Goal: Information Seeking & Learning: Learn about a topic

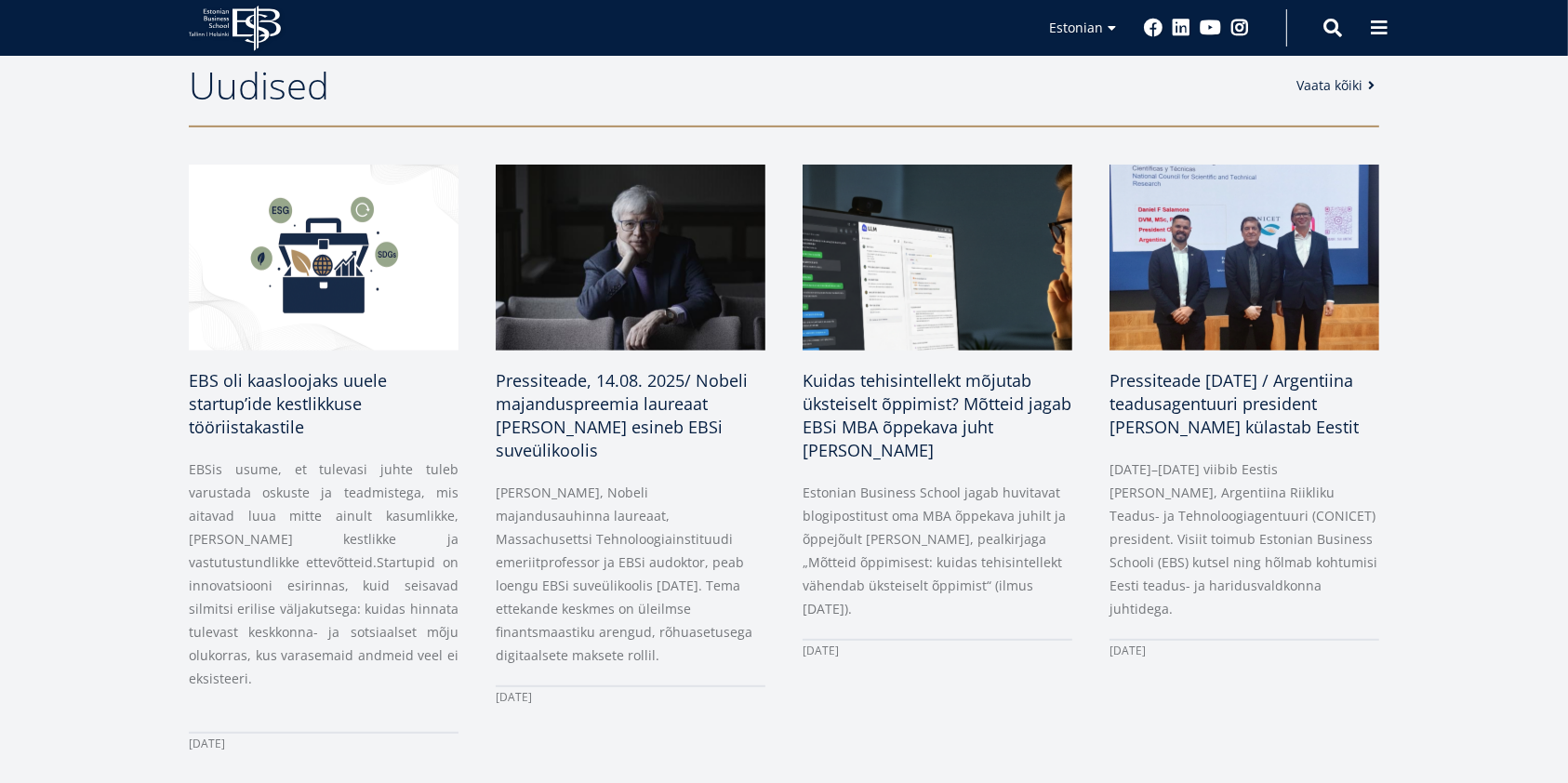
scroll to position [619, 0]
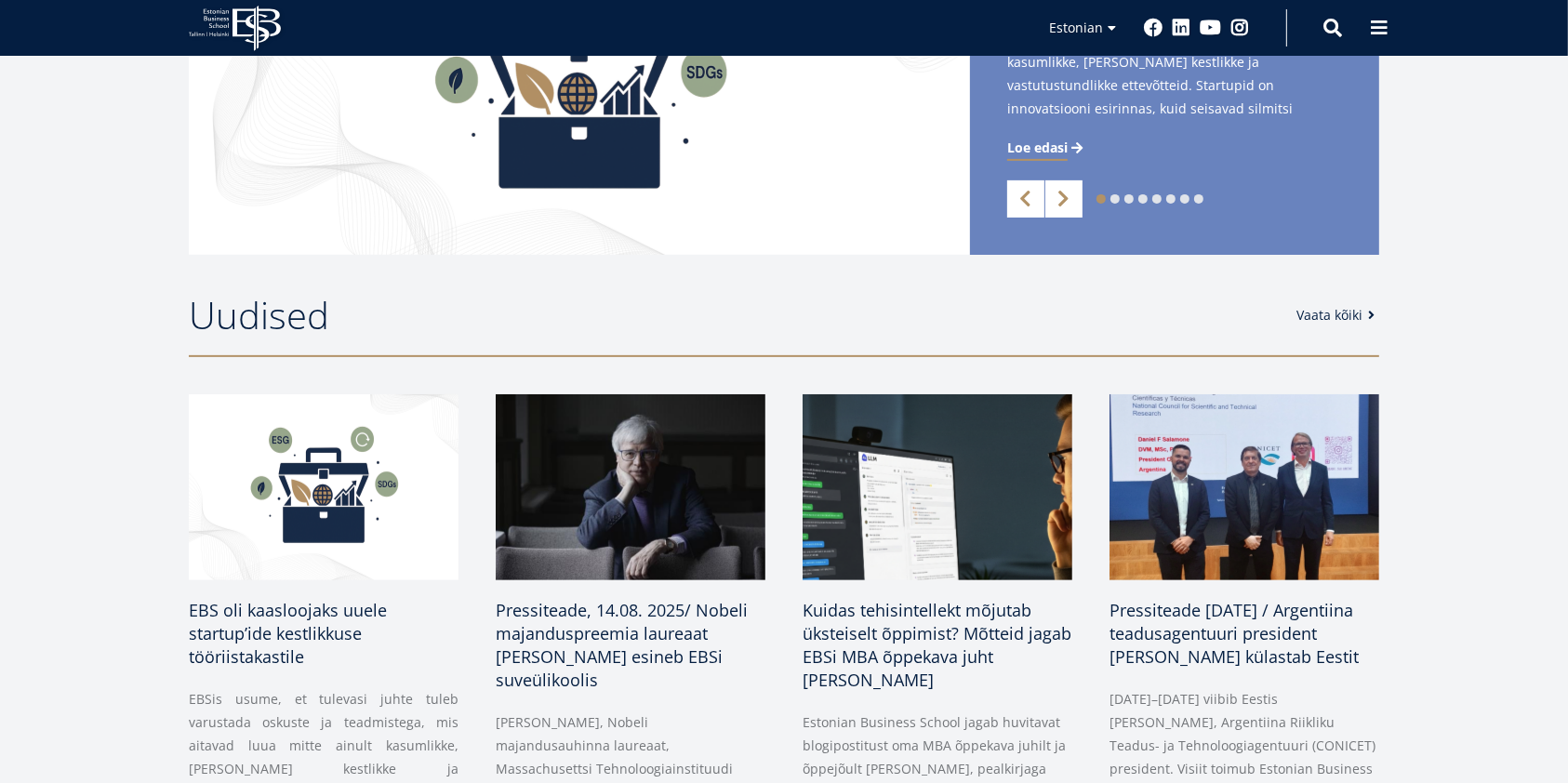
click at [1344, 309] on link "Vaata kõiki" at bounding box center [1339, 315] width 85 height 18
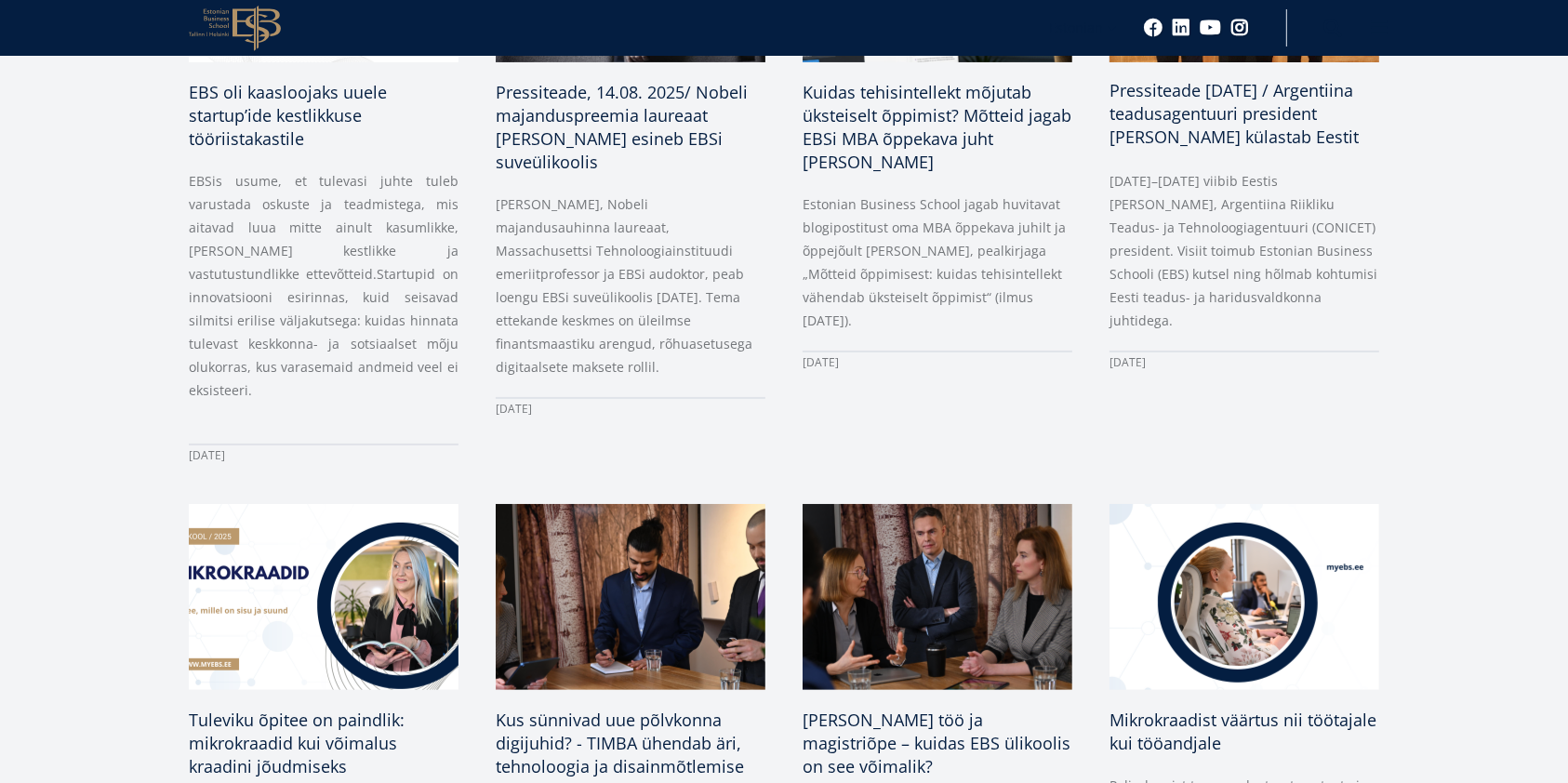
scroll to position [248, 0]
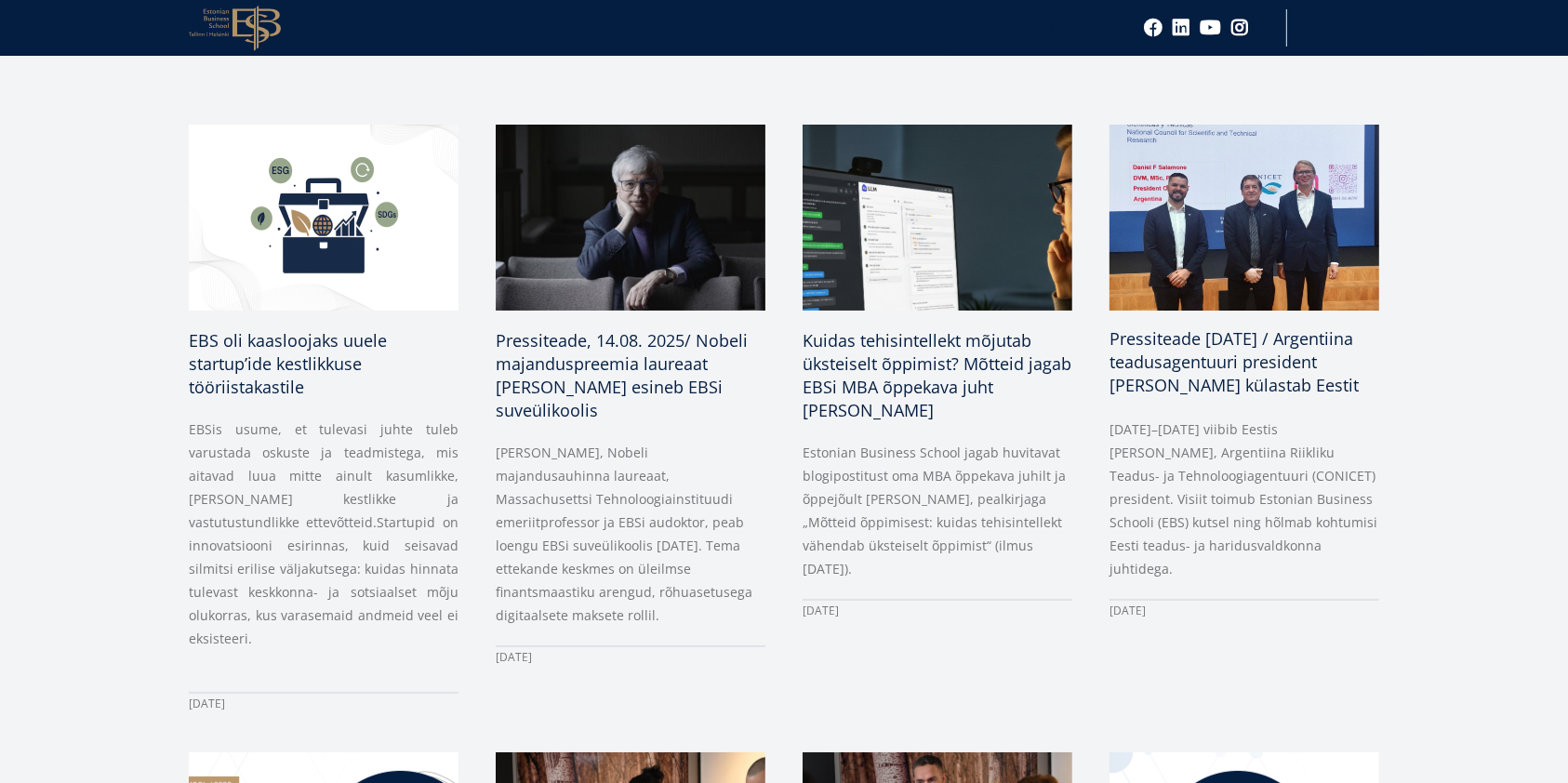
click at [1205, 355] on span "Pressiteade [DATE] / Argentiina teadusagentuuri president [PERSON_NAME] külasta…" at bounding box center [1234, 361] width 249 height 68
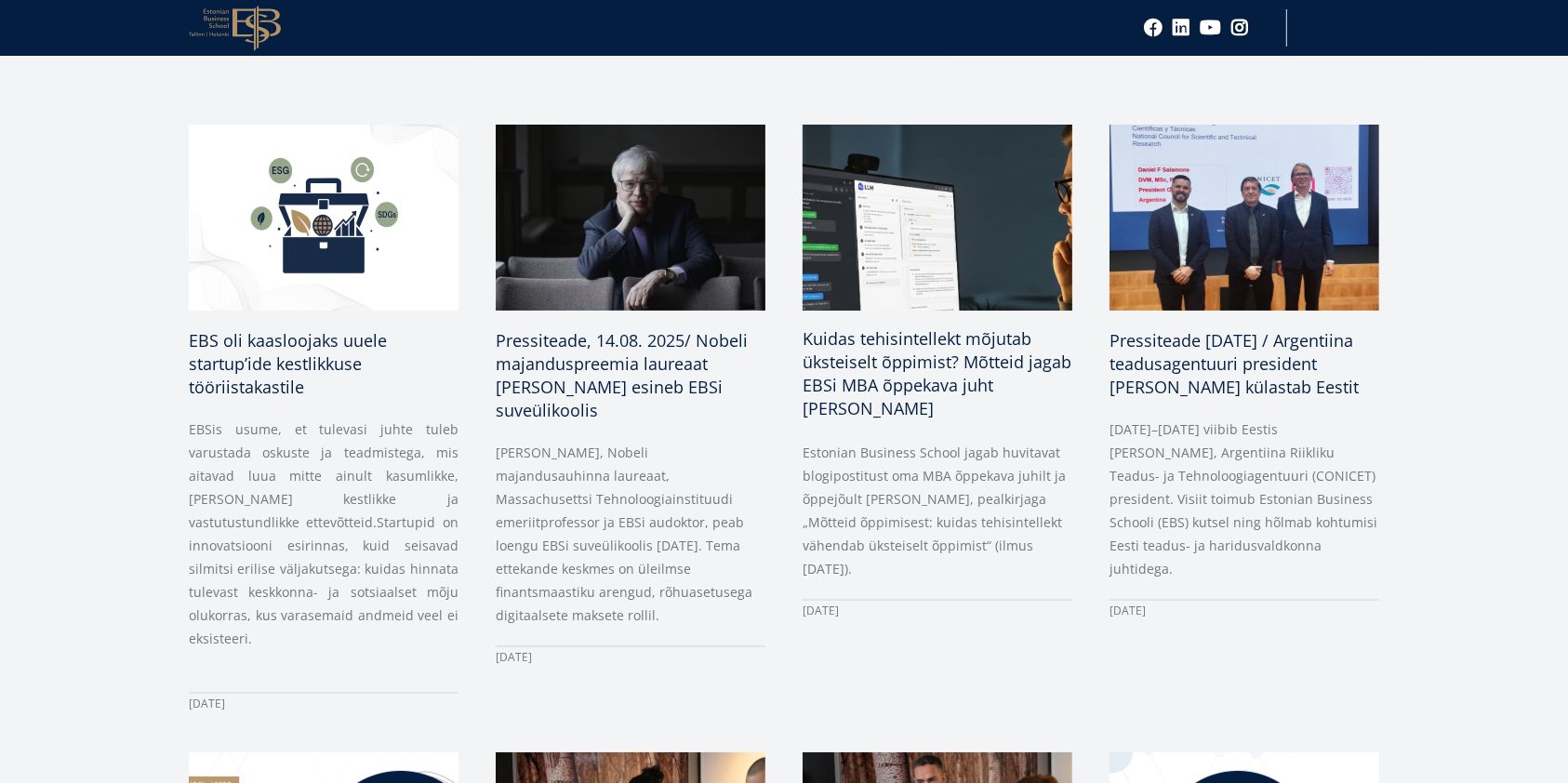
click at [942, 368] on span "Kuidas tehisintellekt mõjutab üksteiselt õppimist? Mõtteid jagab EBSi MBA õppek…" at bounding box center [936, 374] width 269 height 92
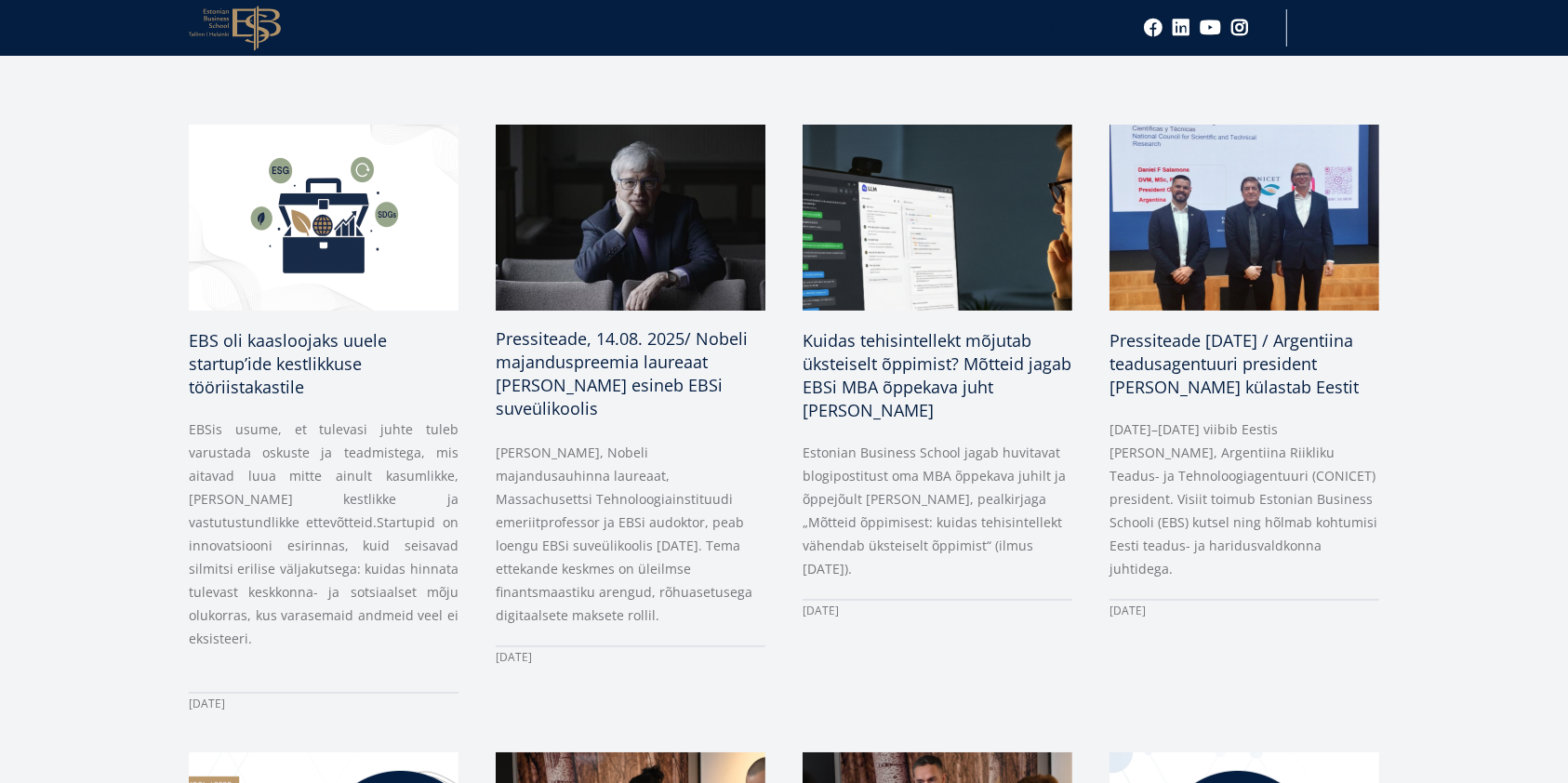
click at [571, 336] on span "Pressiteade, 14.08. 2025/ Nobeli majanduspreemia laureaat [PERSON_NAME] esineb …" at bounding box center [622, 374] width 252 height 92
click at [282, 361] on span "EBS oli kaasloojaks uuele startup’ide kestlikkuse tööriistakastile" at bounding box center [288, 361] width 198 height 68
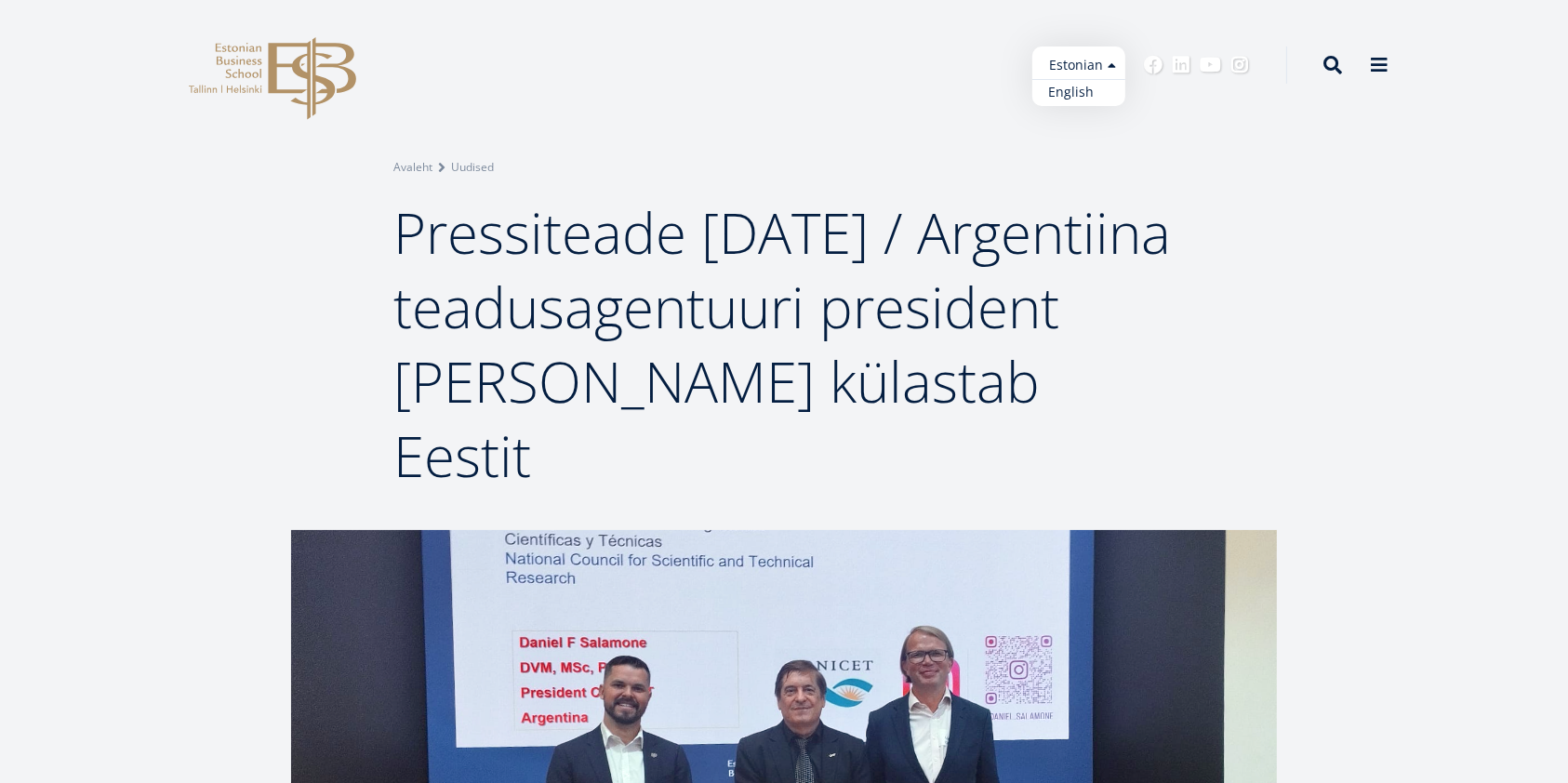
click at [1088, 93] on link "English" at bounding box center [1079, 92] width 93 height 27
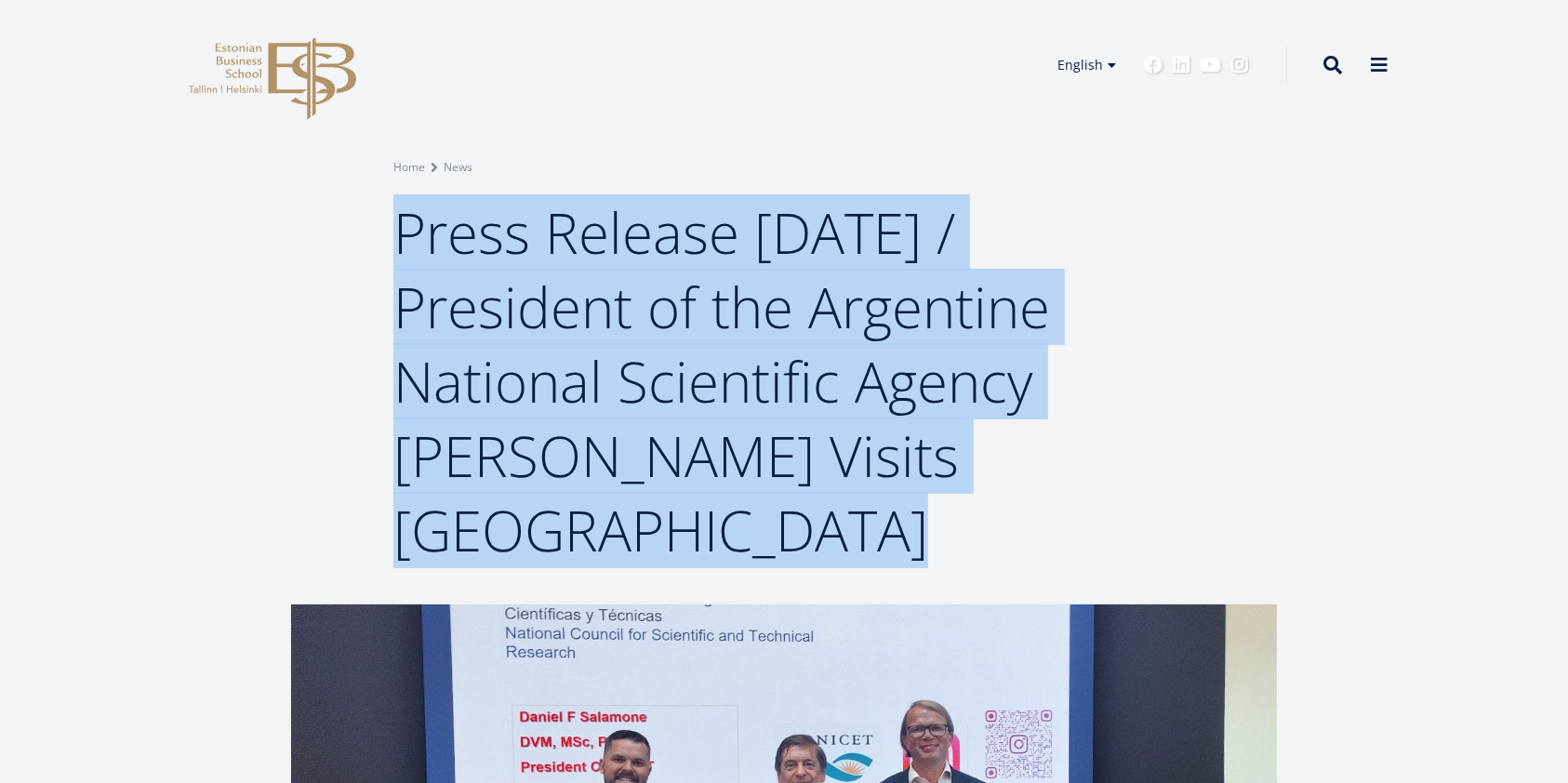
drag, startPoint x: 907, startPoint y: 416, endPoint x: 431, endPoint y: 240, distance: 507.5
click at [387, 237] on div "Breadcrumb Home News Press Release 11 August 2025 / President of the Argentine …" at bounding box center [783, 362] width 929 height 409
copy span "Press Release 11 August 2025 / President of the Argentine National Scientific A…"
click at [1409, 383] on div "Breadcrumb Home News Press Release 11 August 2025 / President of the Argentine …" at bounding box center [784, 301] width 1568 height 604
click at [1318, 379] on div "Breadcrumb Home News Press Release 11 August 2025 / President of the Argentine …" at bounding box center [784, 301] width 1568 height 604
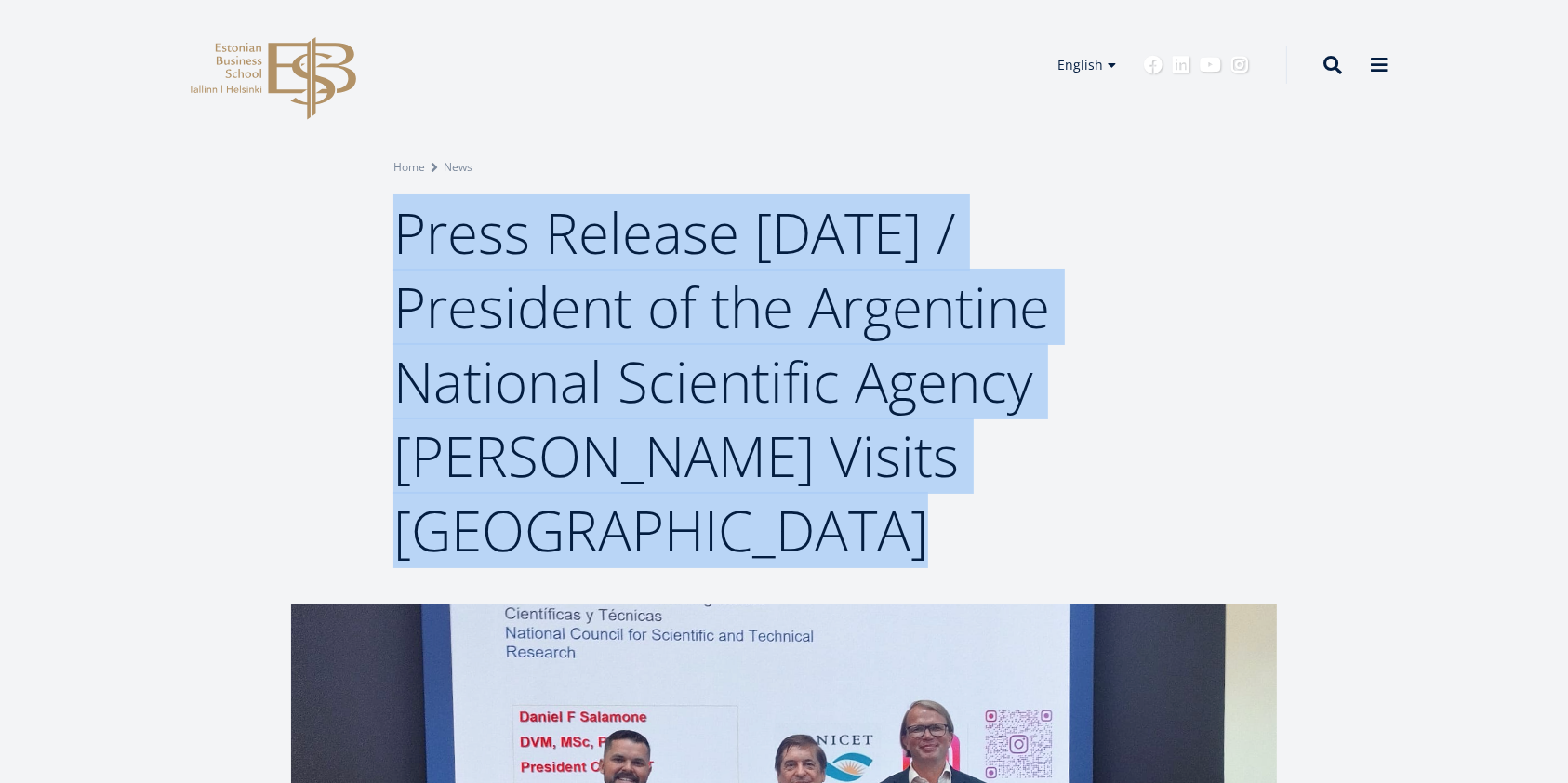
click at [1165, 361] on h1 "Press Release 11 August 2025 / President of the Argentine National Scientific A…" at bounding box center [783, 381] width 781 height 372
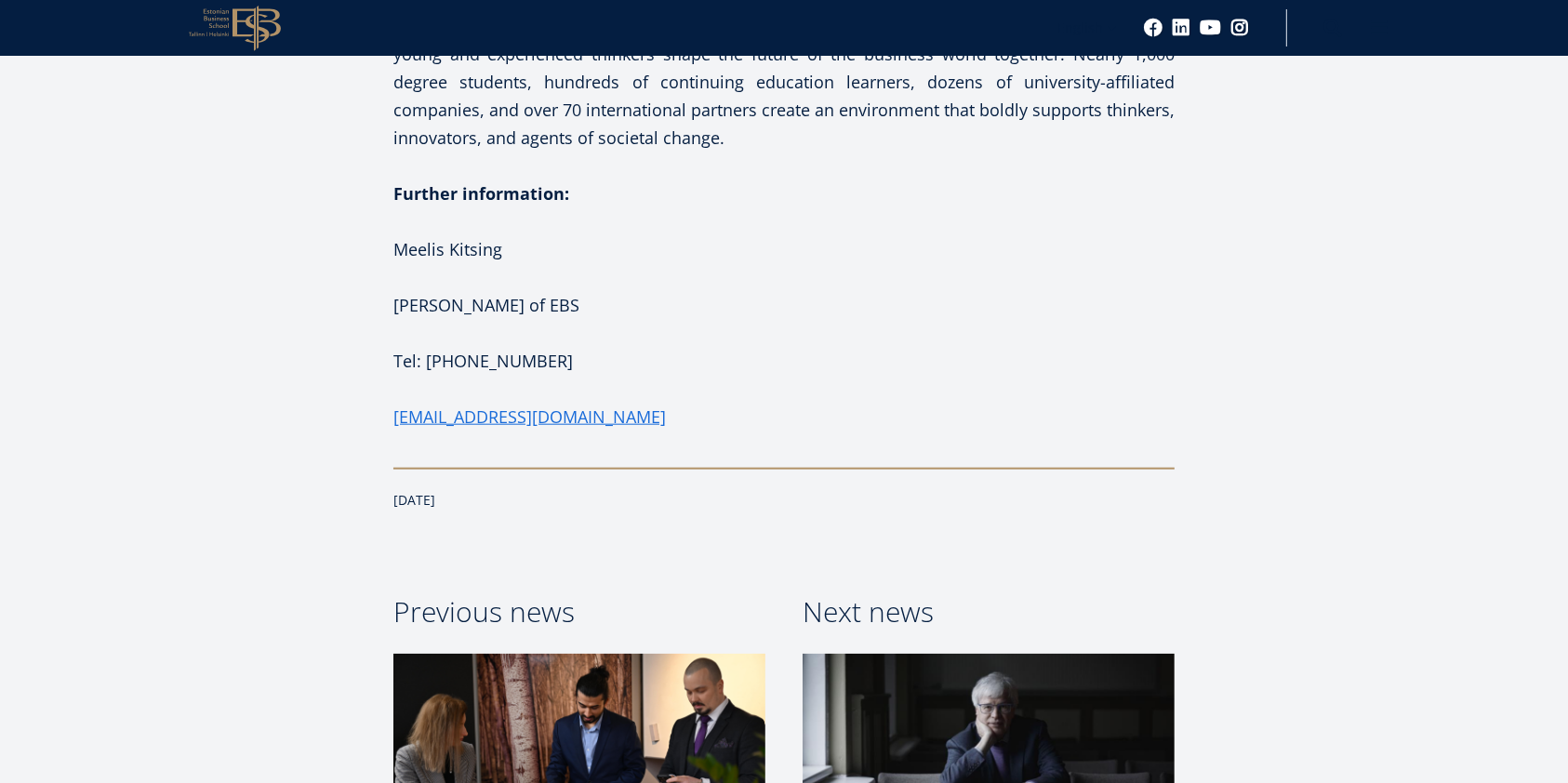
scroll to position [1735, 0]
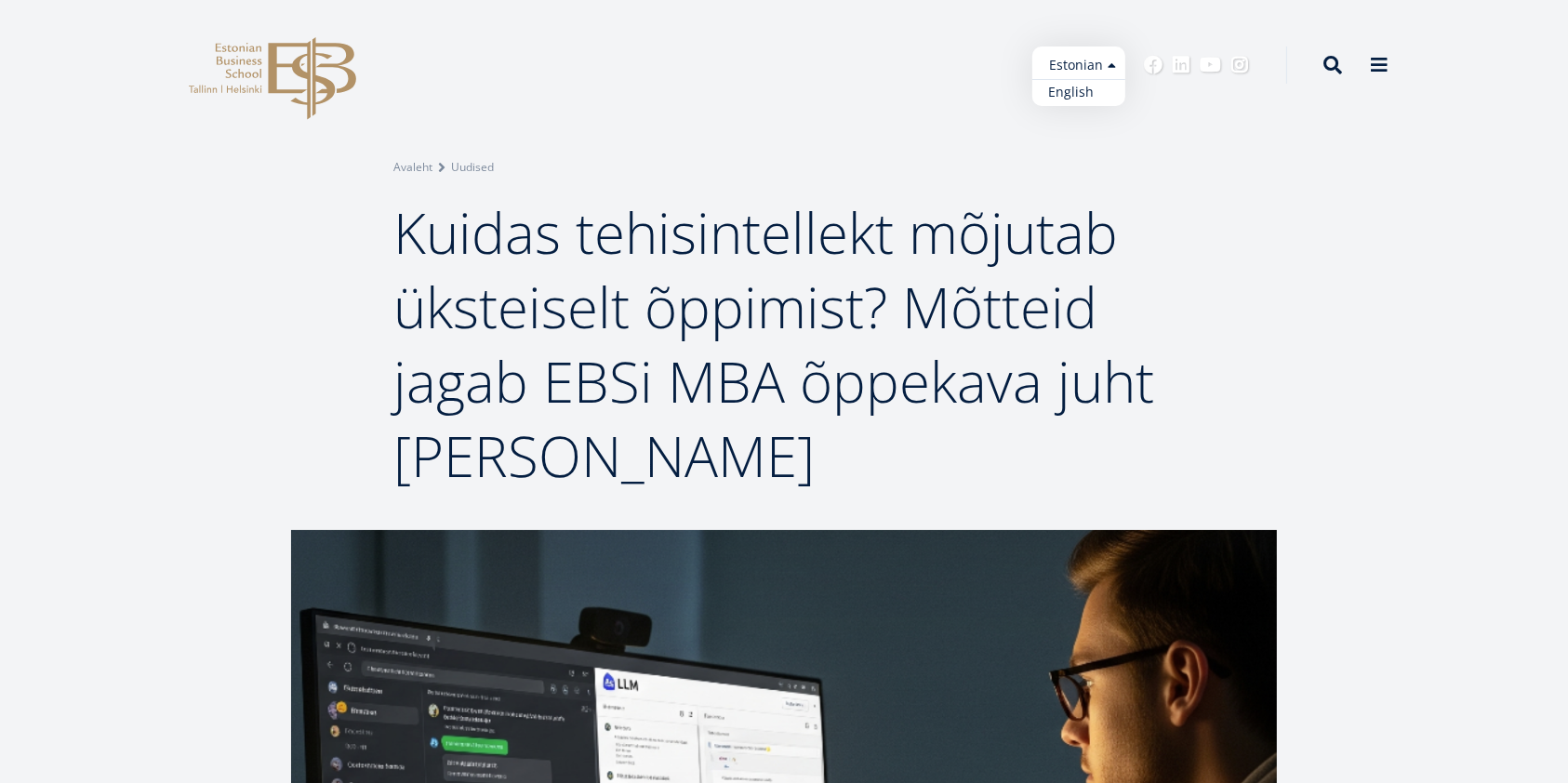
click at [1092, 92] on link "English" at bounding box center [1079, 92] width 93 height 27
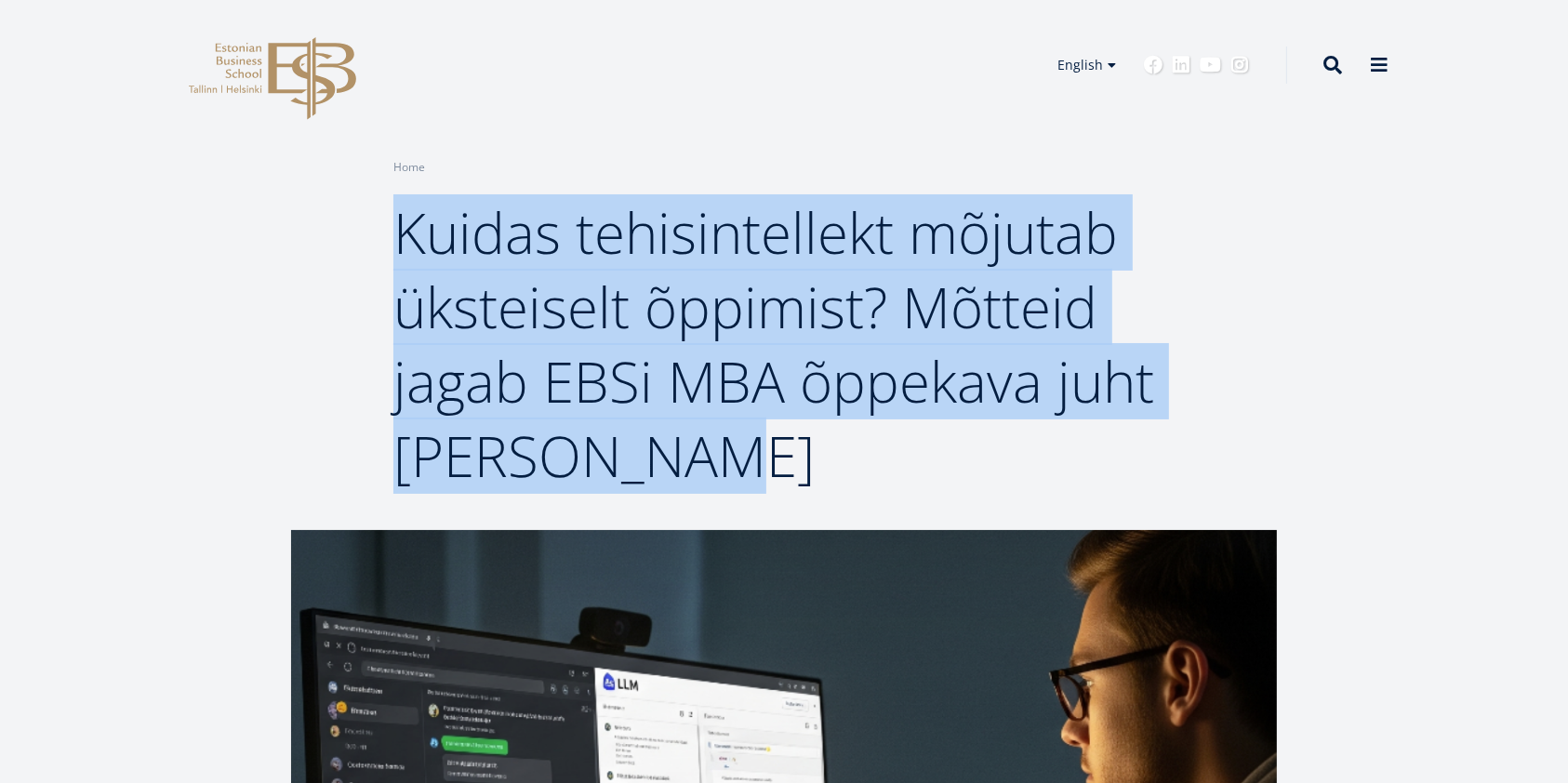
drag, startPoint x: 702, startPoint y: 461, endPoint x: 389, endPoint y: 246, distance: 379.7
click at [386, 246] on div "Breadcrumb Home Kuidas tehisintellekt mõjutab üksteiselt õppimist? Mõtteid jaga…" at bounding box center [783, 326] width 929 height 335
copy span "Kuidas tehisintellekt mõjutab üksteiselt õppimist? Mõtteid jagab EBSi MBA õppek…"
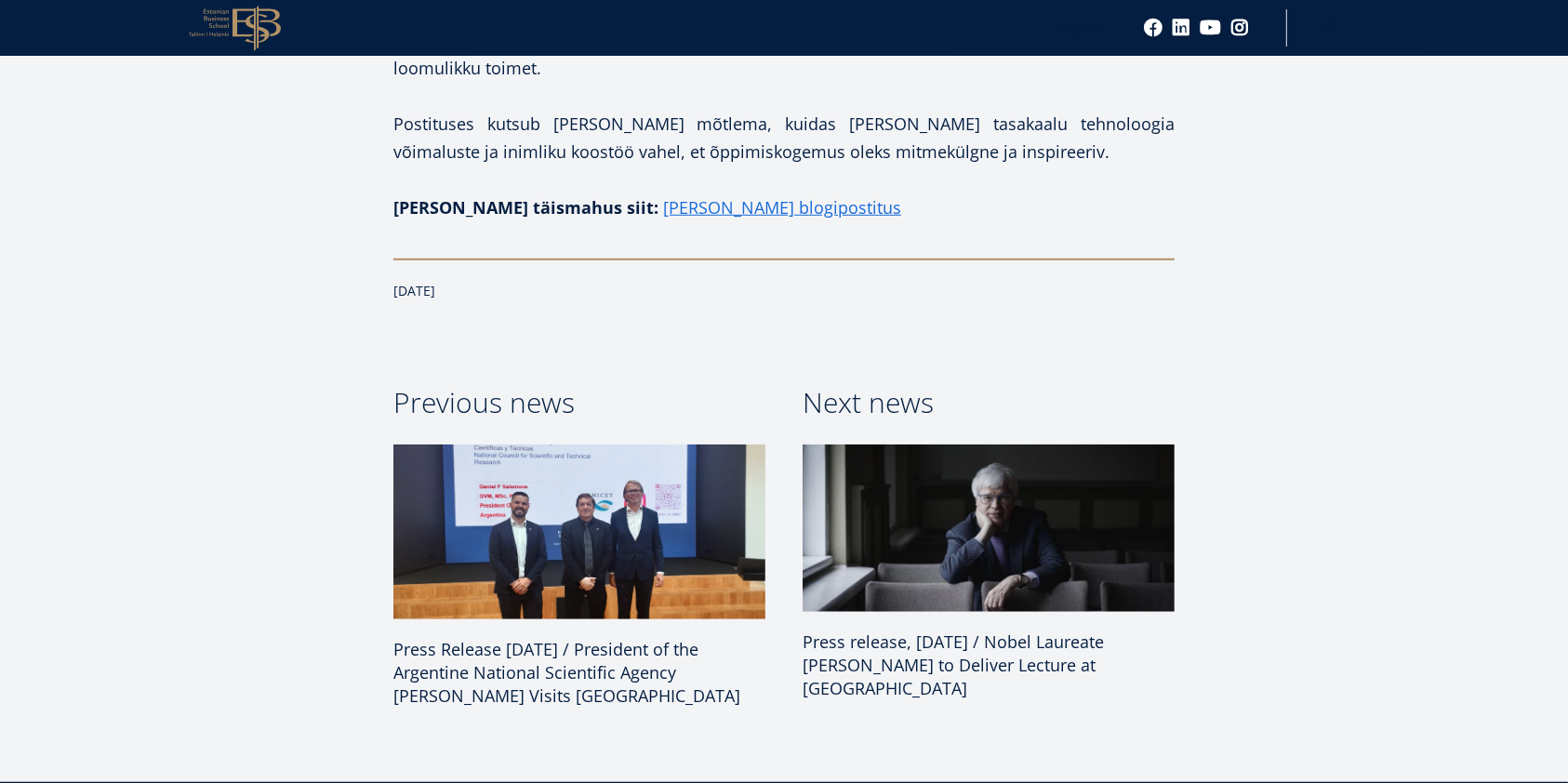
scroll to position [1240, 0]
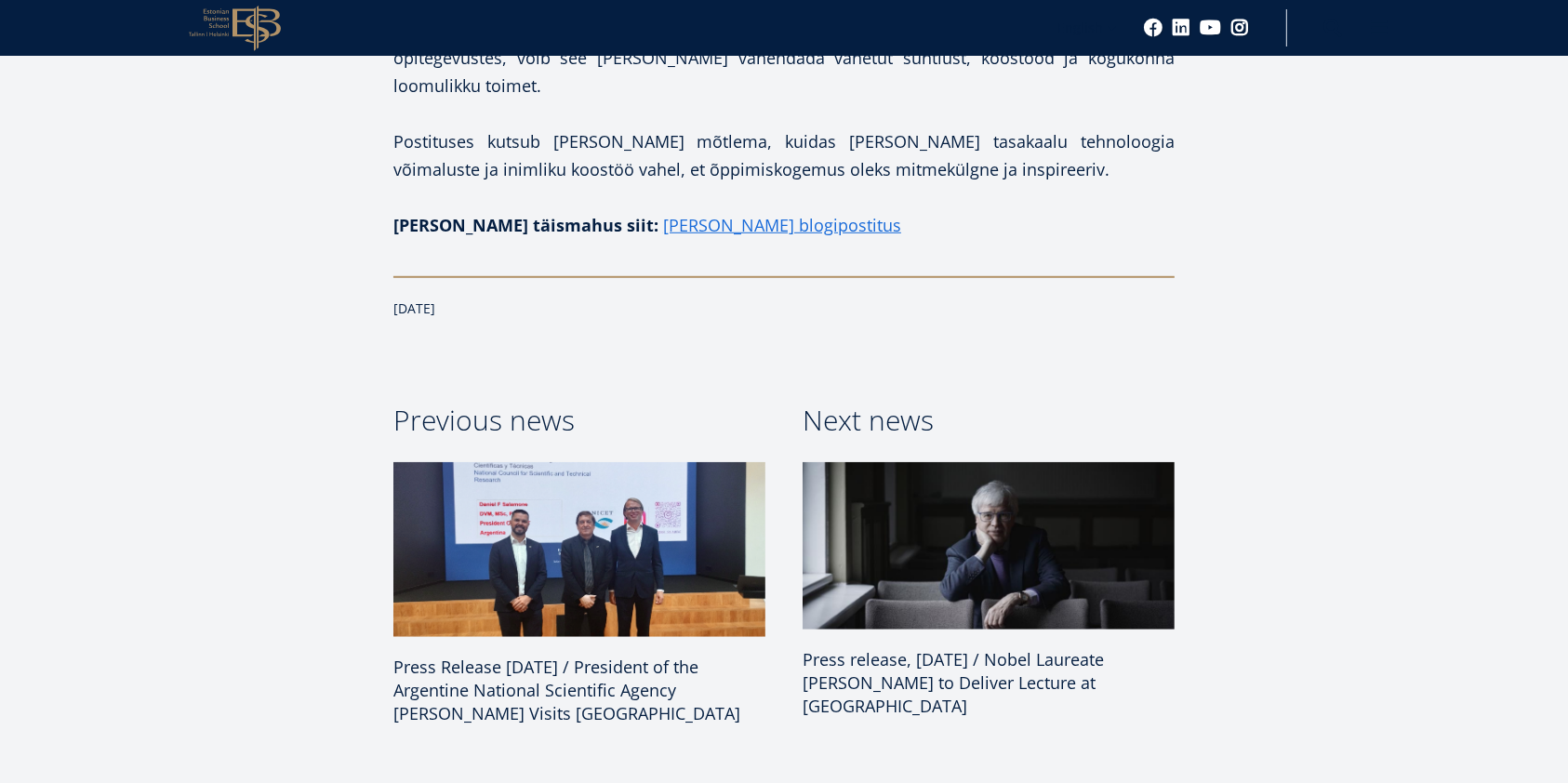
click at [1231, 232] on div "Facebook Linkedin Email Estonian Business School jagab huvitavat blogipostitust…" at bounding box center [783, 268] width 985 height 988
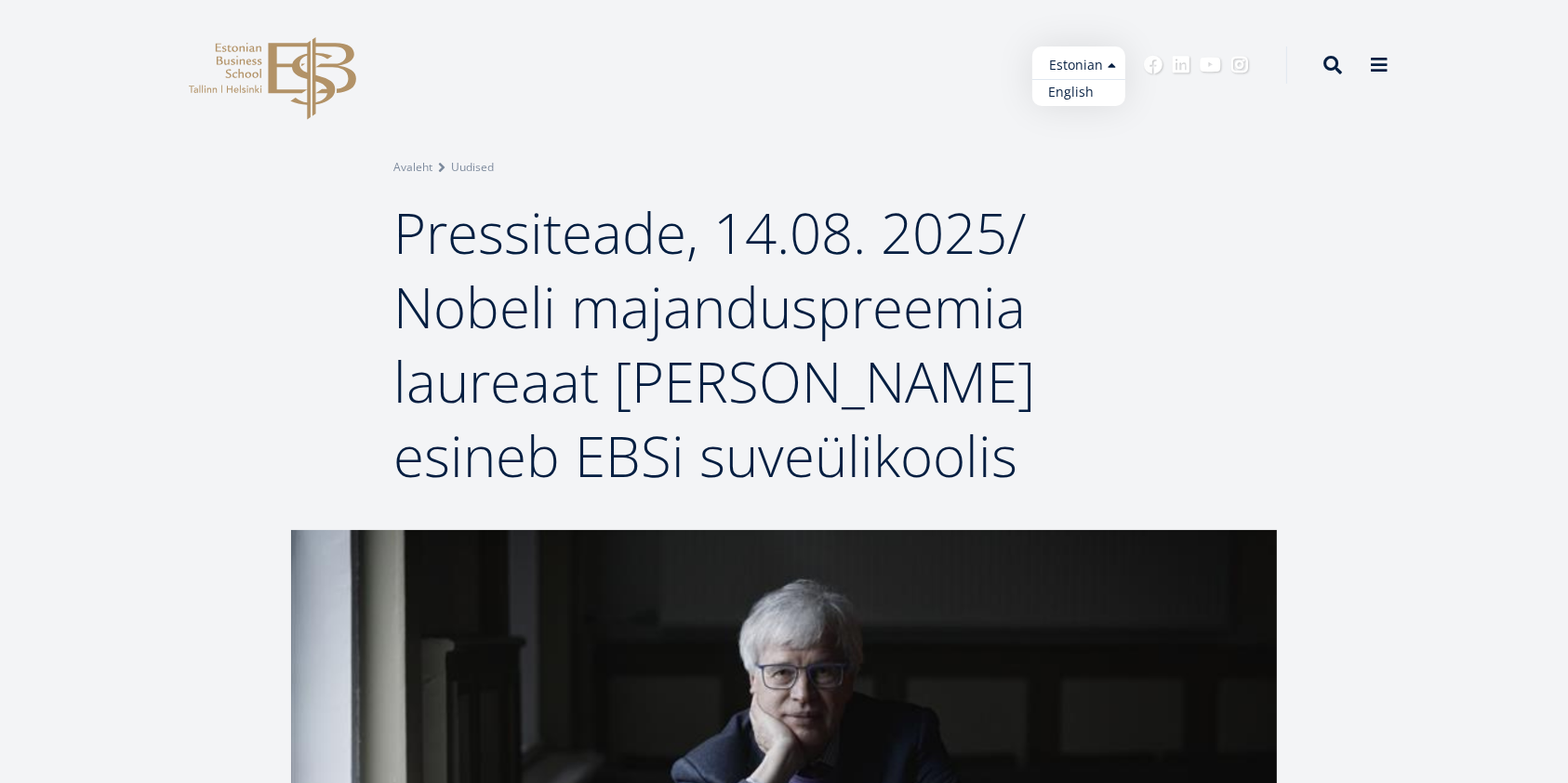
click at [1087, 93] on link "English" at bounding box center [1079, 92] width 93 height 27
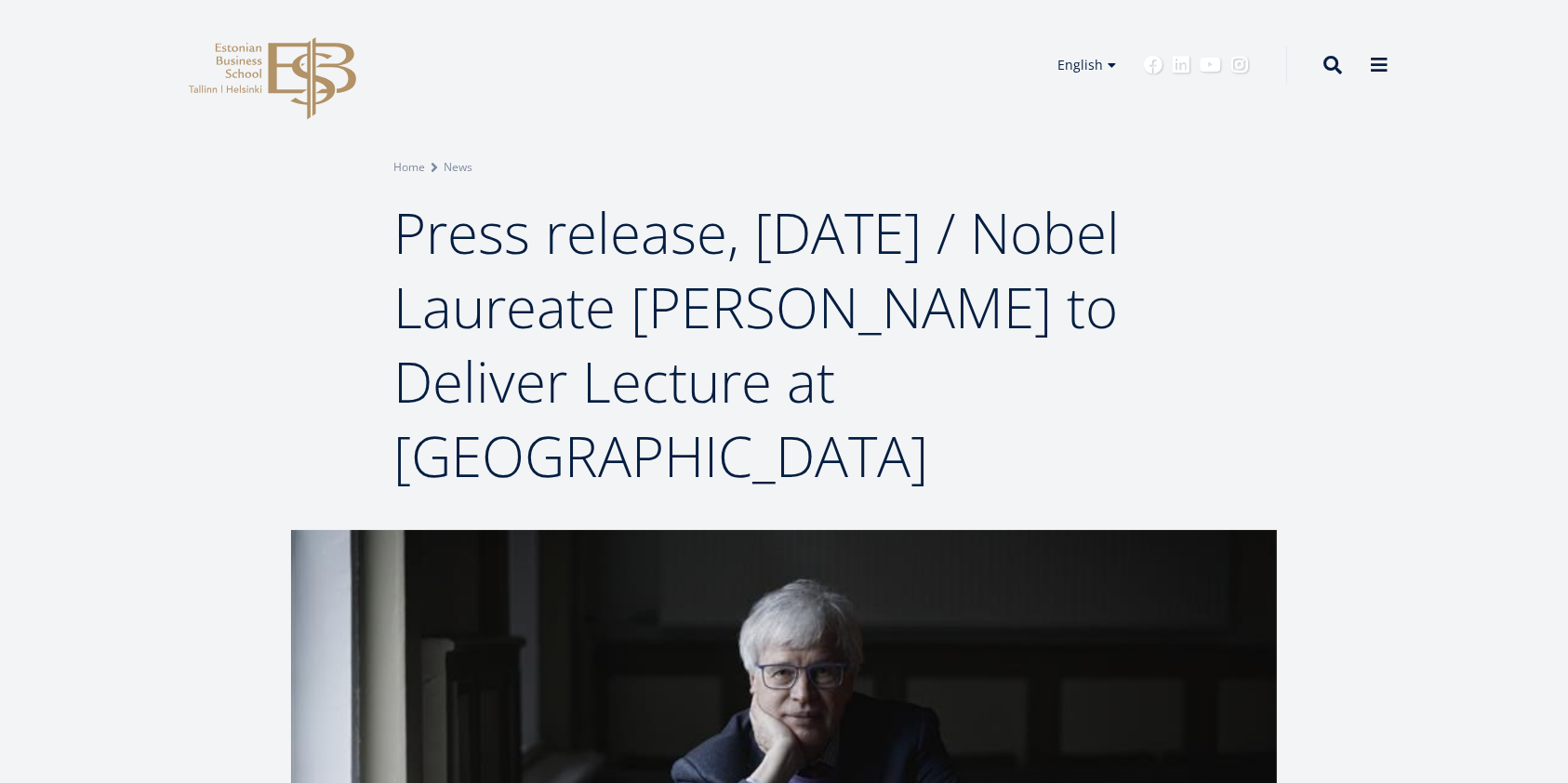
drag, startPoint x: 982, startPoint y: 449, endPoint x: 398, endPoint y: 250, distance: 617.0
click at [398, 250] on h1 "Press release, August 14, 2025 / Nobel Laureate Bengt Holmström to Deliver Lect…" at bounding box center [783, 344] width 781 height 298
copy span "Press release, August 14, 2025 / Nobel Laureate Bengt Holmström to Deliver Lect…"
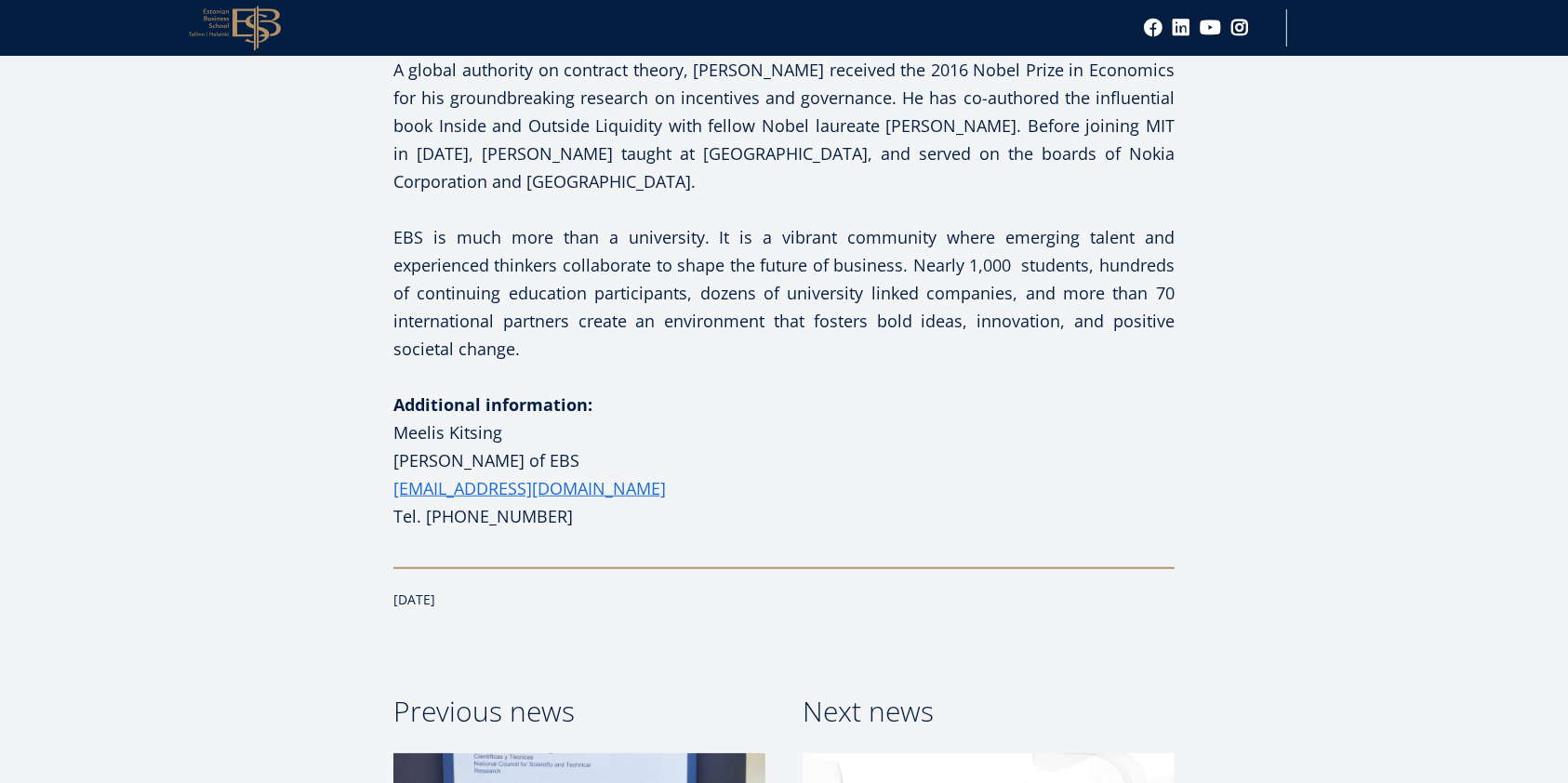
scroll to position [1611, 0]
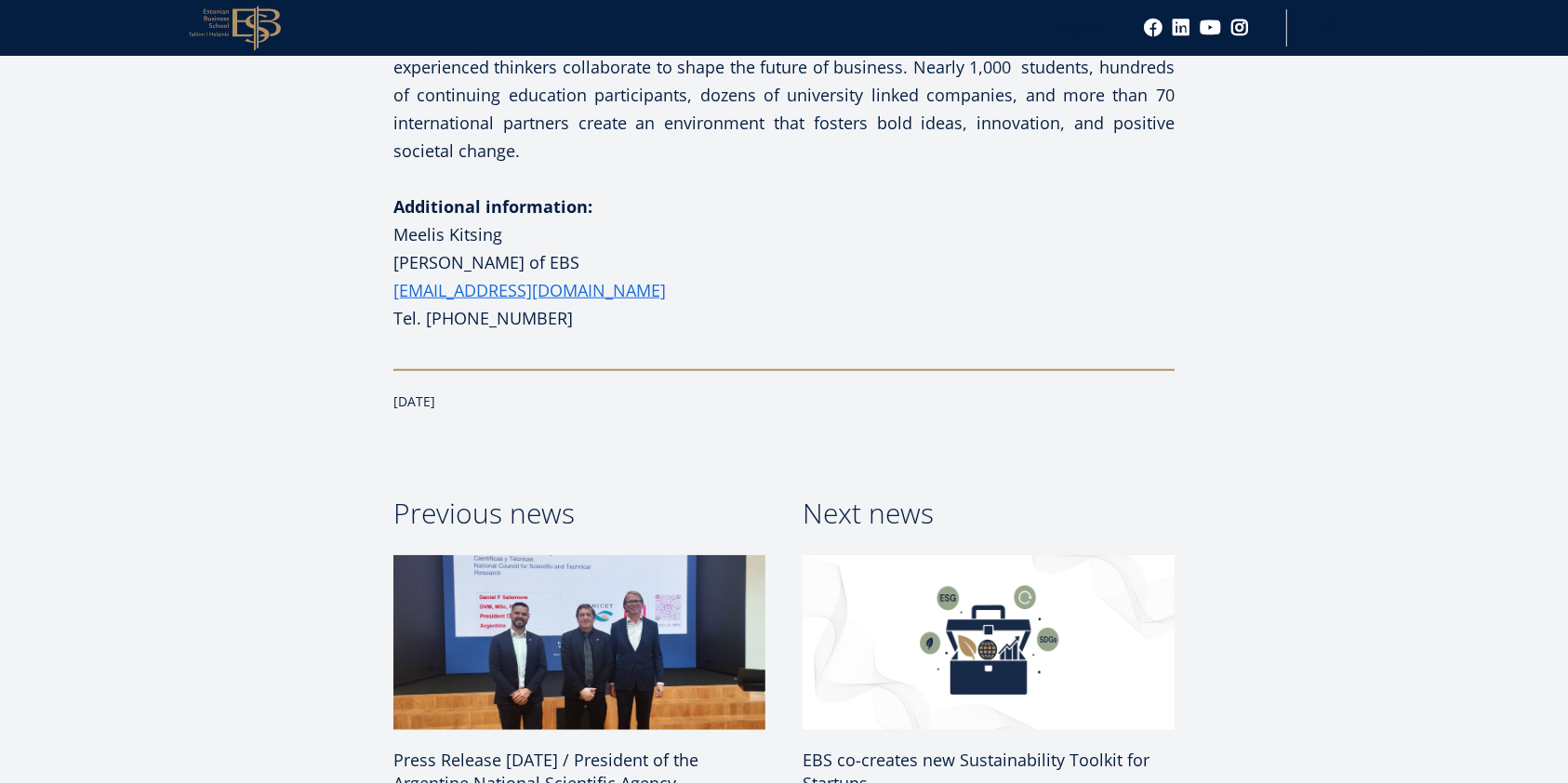
click at [900, 221] on p "Additional information: Meelis Kitsing Rector of EBS Meelis.kitsing@ebs.ee Tel.…" at bounding box center [783, 262] width 781 height 140
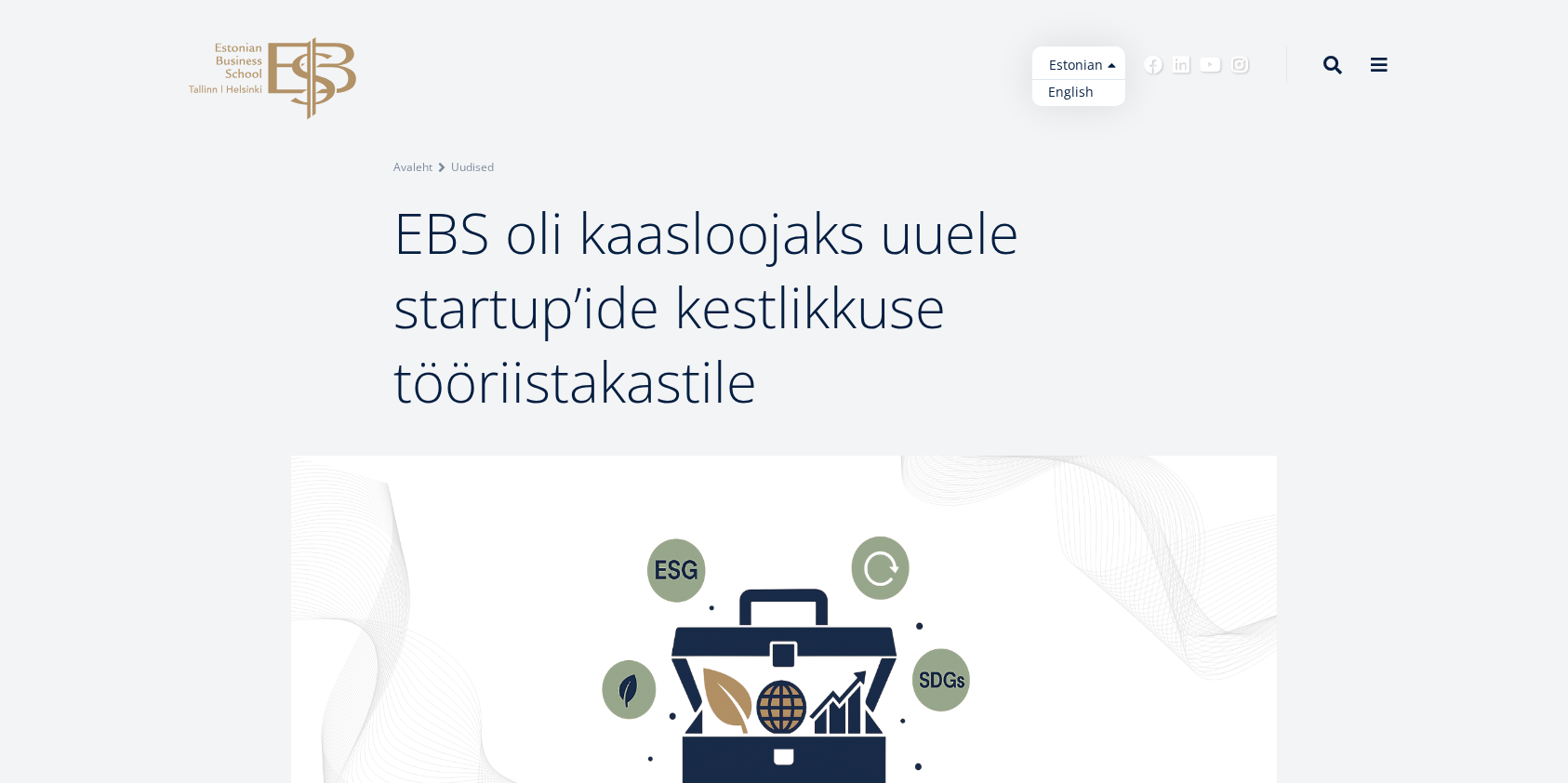
click at [1081, 93] on link "English" at bounding box center [1079, 92] width 93 height 27
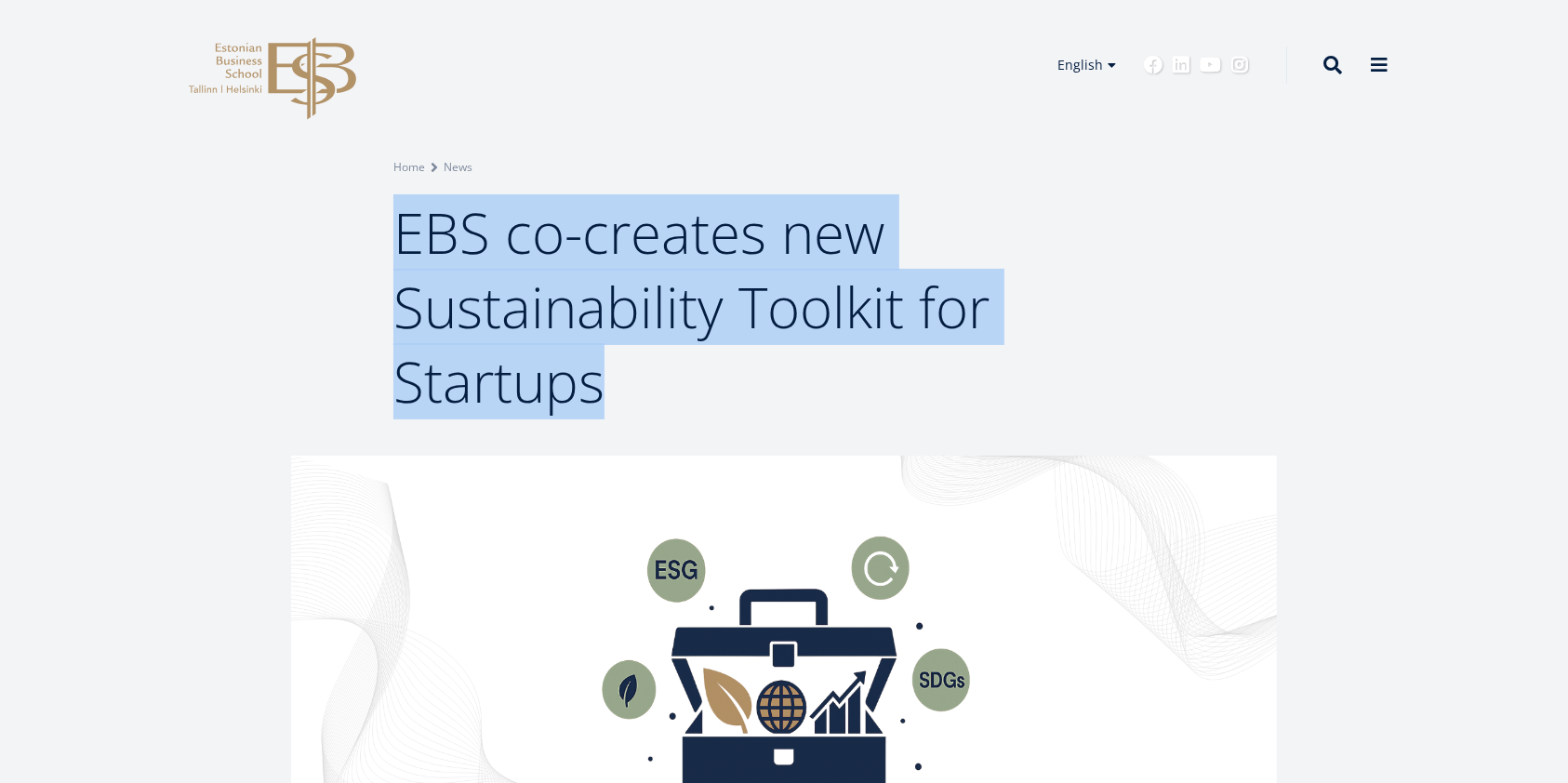
drag, startPoint x: 599, startPoint y: 364, endPoint x: 421, endPoint y: 243, distance: 215.2
click at [402, 243] on h1 "EBS co-creates new Sustainability Toolkit for Startups" at bounding box center [783, 307] width 781 height 223
copy span "EBS co-creates new Sustainability Toolkit for Startups"
click at [1161, 306] on h1 "EBS co-creates new Sustainability Toolkit for Startups" at bounding box center [783, 307] width 781 height 223
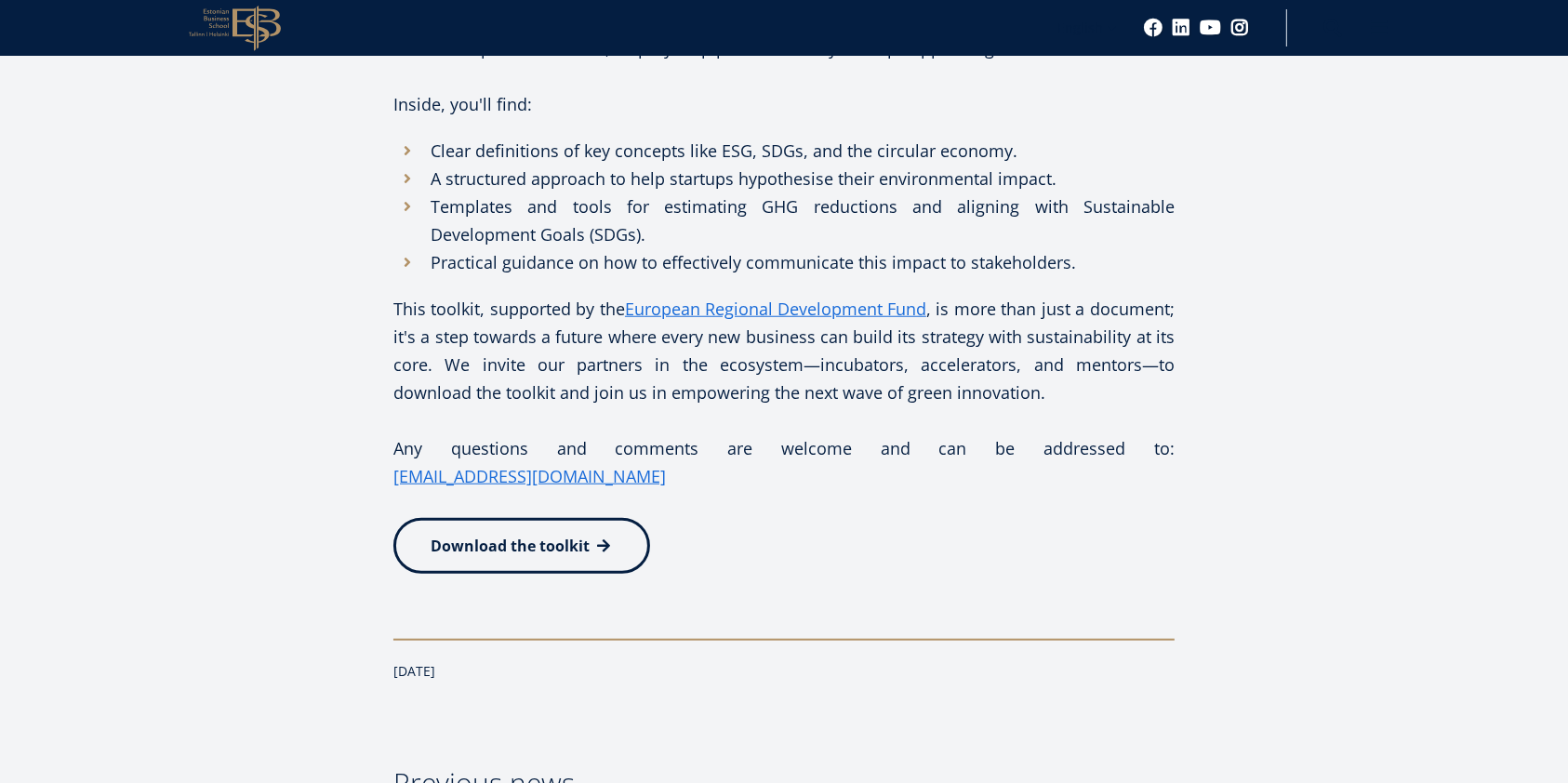
scroll to position [1735, 0]
